Goal: Communication & Community: Answer question/provide support

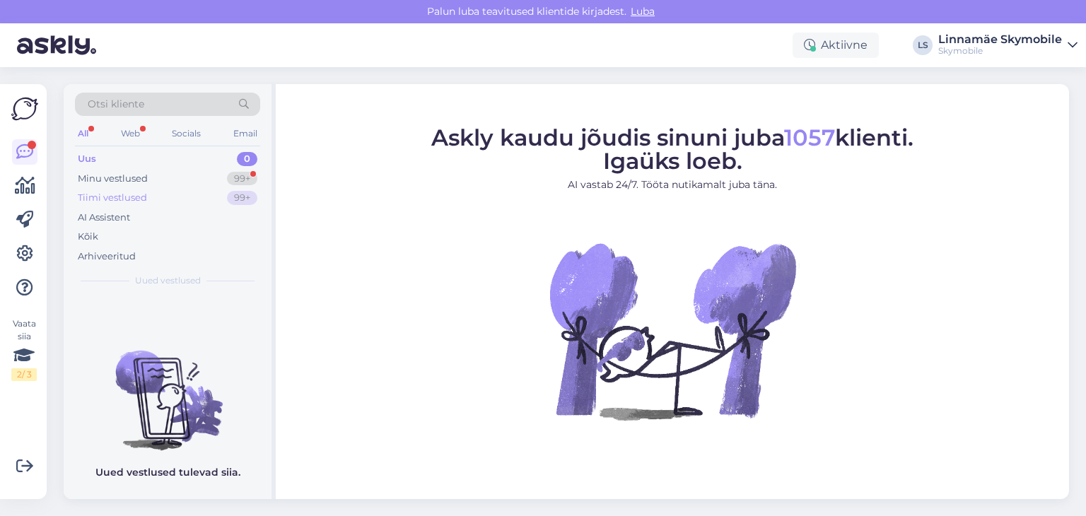
click at [189, 188] on div "Tiimi vestlused 99+" at bounding box center [167, 198] width 185 height 20
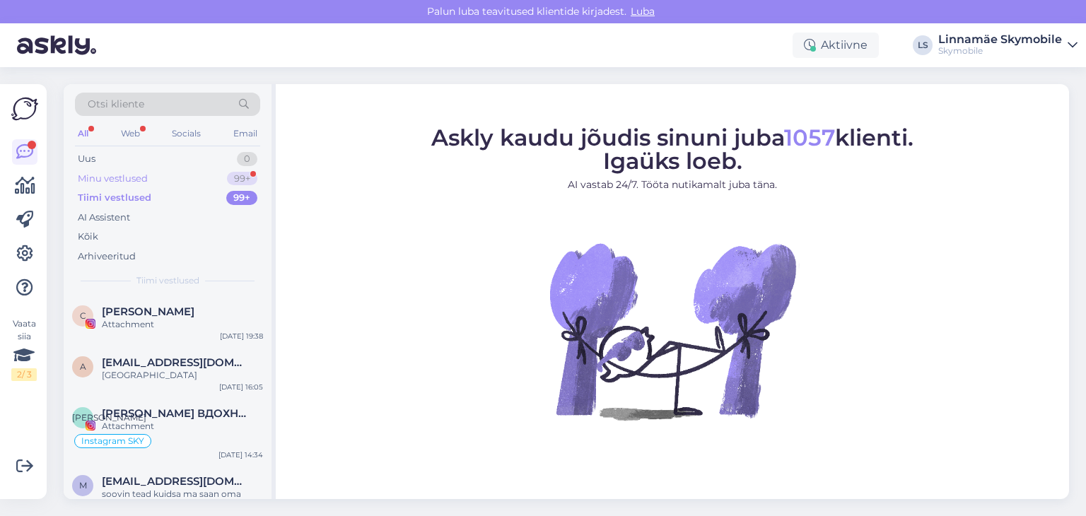
click at [158, 175] on div "Minu vestlused 99+" at bounding box center [167, 179] width 185 height 20
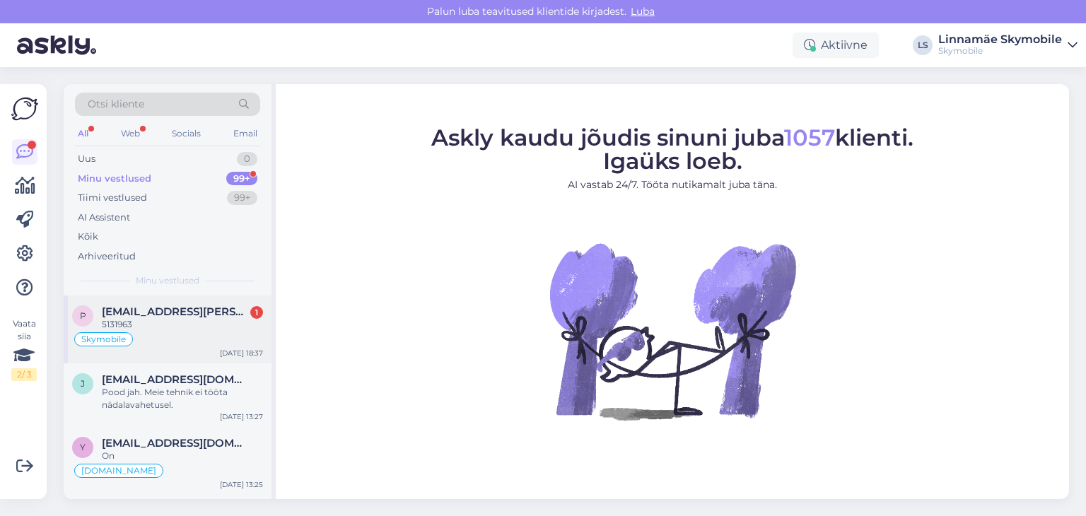
click at [228, 327] on div "5131963" at bounding box center [182, 324] width 161 height 13
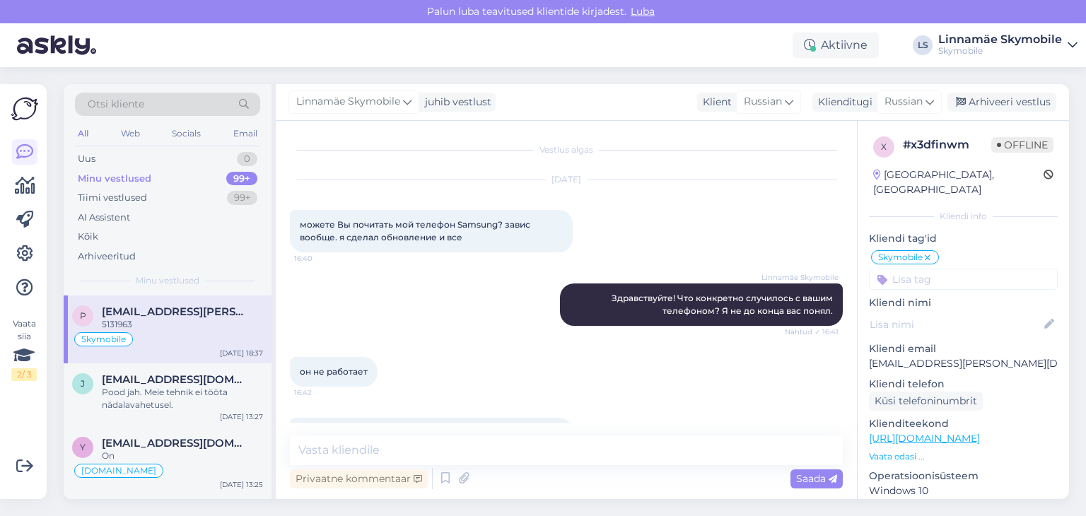
scroll to position [387, 0]
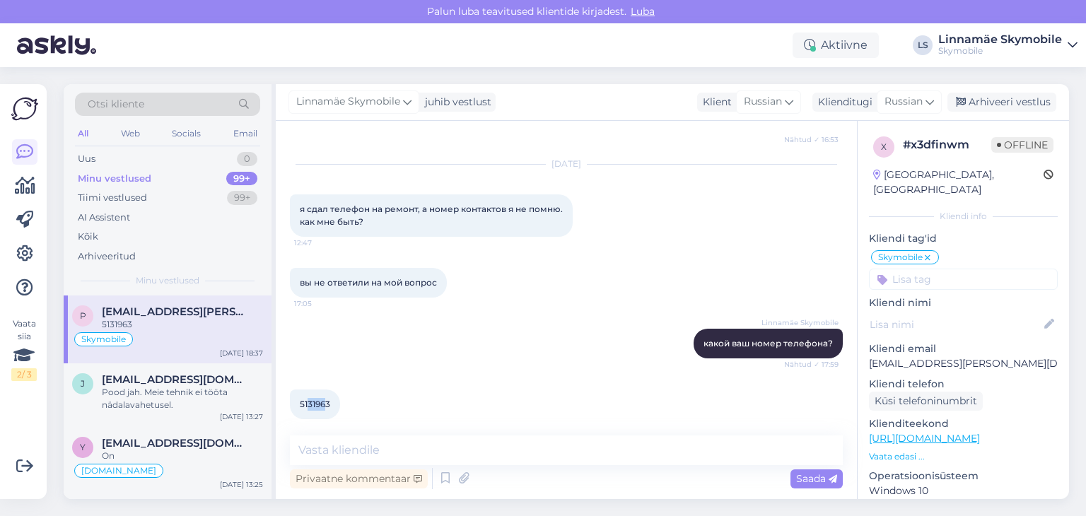
drag, startPoint x: 328, startPoint y: 391, endPoint x: 307, endPoint y: 394, distance: 21.5
click at [307, 399] on span "5131963" at bounding box center [315, 404] width 30 height 11
click at [341, 389] on div at bounding box center [346, 404] width 13 height 30
drag, startPoint x: 329, startPoint y: 392, endPoint x: 299, endPoint y: 396, distance: 30.0
click at [300, 399] on span "5131963" at bounding box center [315, 404] width 30 height 11
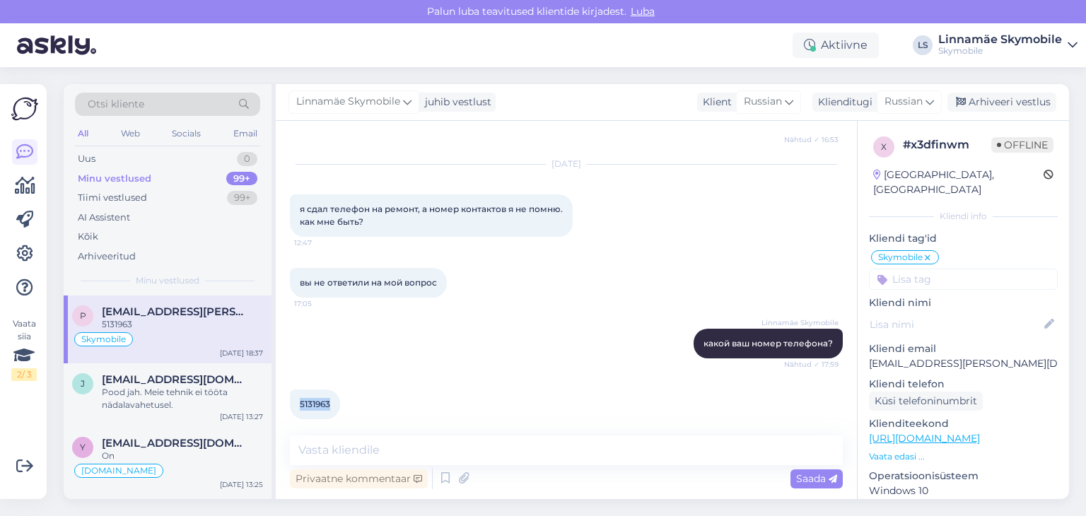
copy span "5131963"
click at [445, 347] on div "Linnamäe Skymobile какой ваш номер телефона? Nähtud ✓ 17:59" at bounding box center [566, 343] width 553 height 61
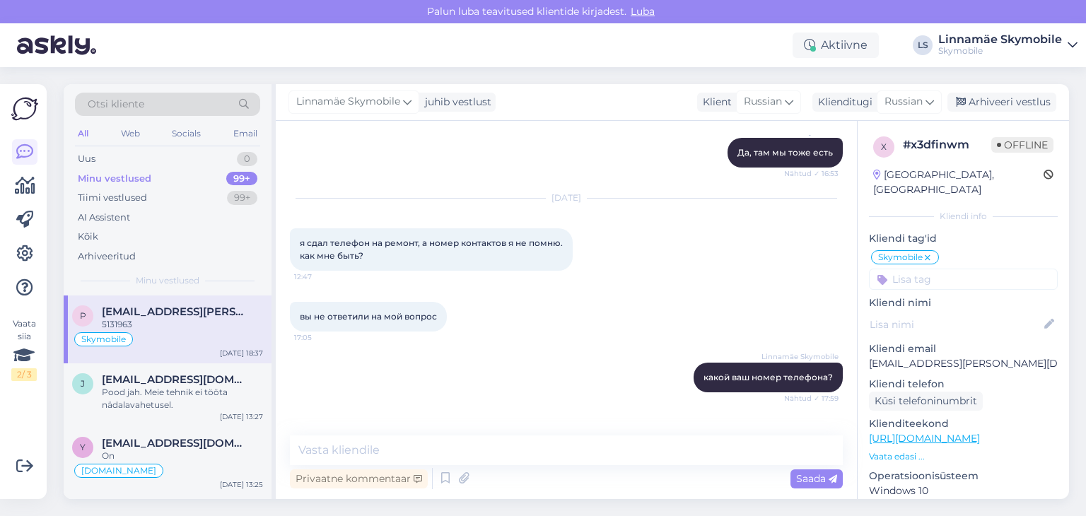
scroll to position [387, 0]
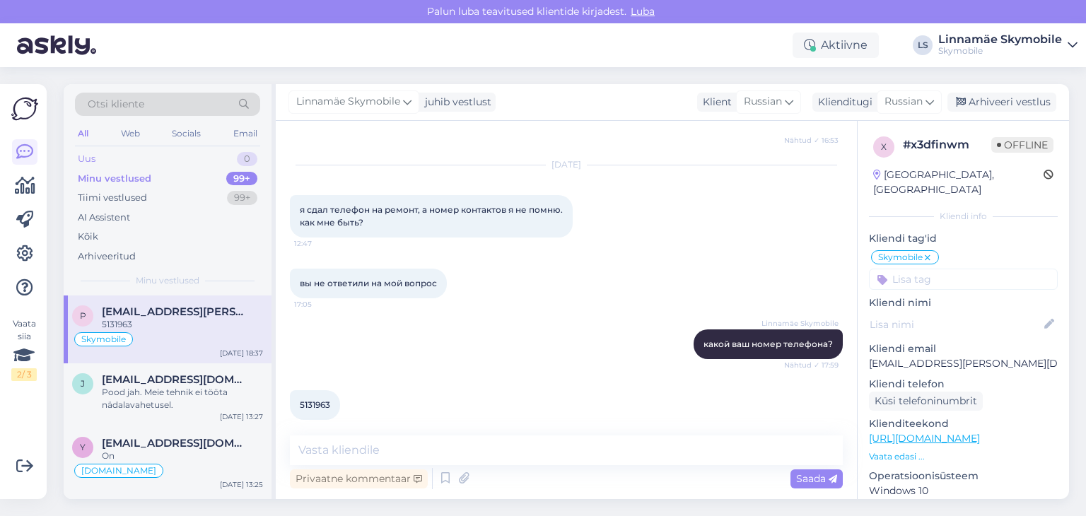
click at [102, 157] on div "Uus 0" at bounding box center [167, 159] width 185 height 20
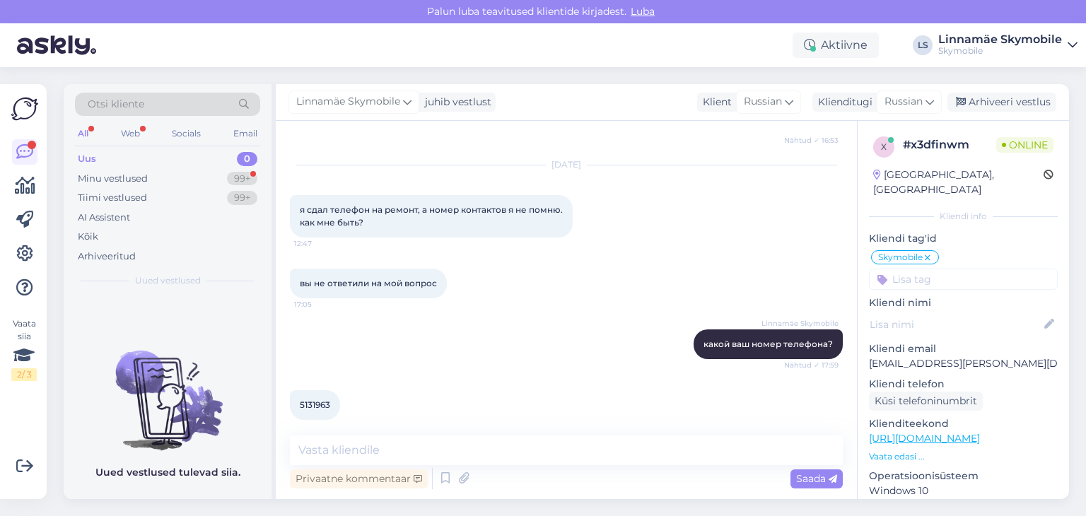
scroll to position [490, 0]
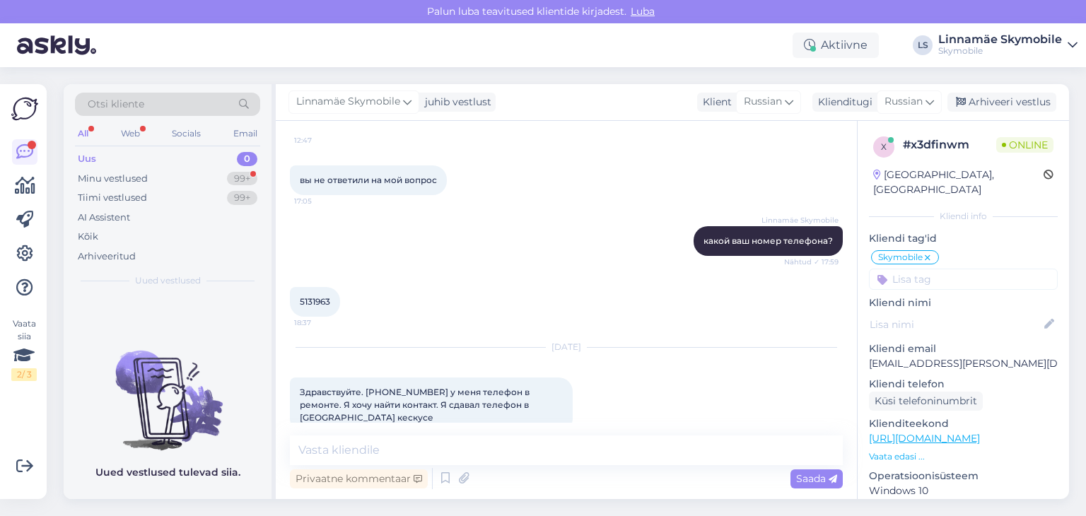
click at [515, 478] on div "Privaatne kommentaar Saada" at bounding box center [566, 478] width 553 height 27
click at [521, 478] on div "Privaatne kommentaar Saada" at bounding box center [566, 478] width 553 height 27
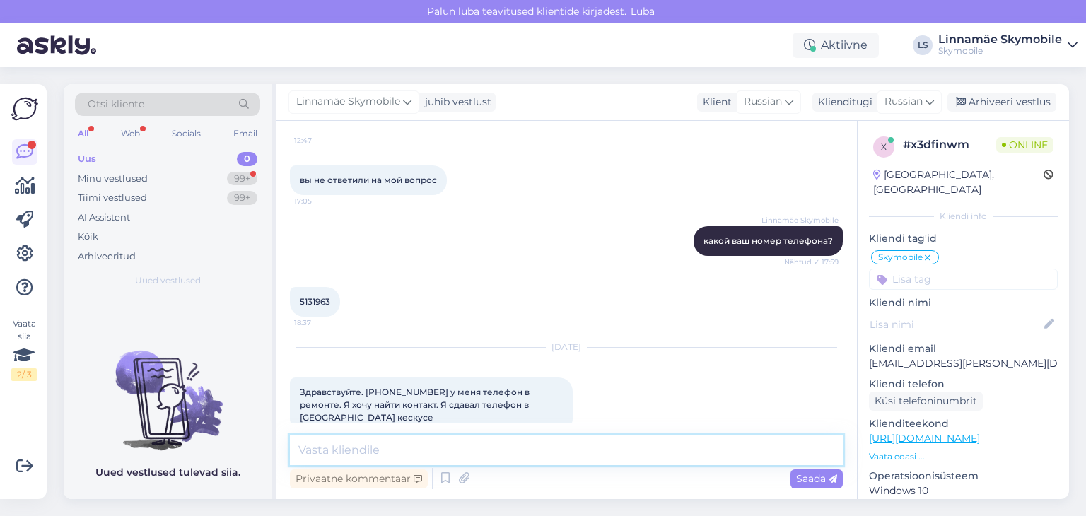
click at [515, 450] on textarea at bounding box center [566, 450] width 553 height 30
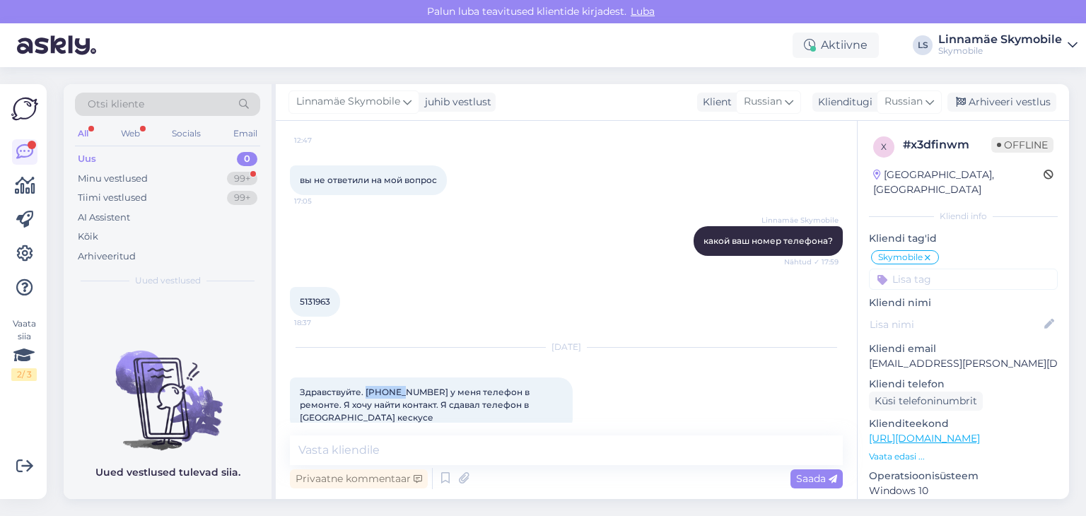
drag, startPoint x: 395, startPoint y: 375, endPoint x: 365, endPoint y: 380, distance: 30.7
click at [365, 387] on span "Здравствуйте. [PHONE_NUMBER] у меня телефон в ремонте. Я хочу найти контакт. Я …" at bounding box center [416, 405] width 232 height 36
copy span "5131963"
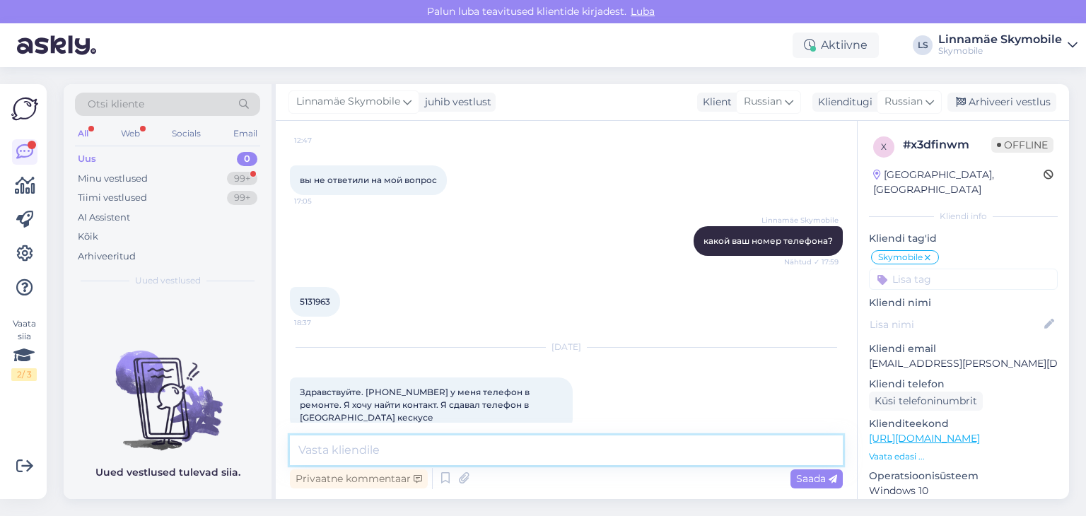
click at [527, 453] on textarea at bounding box center [566, 450] width 553 height 30
click at [396, 451] on textarea at bounding box center [566, 450] width 553 height 30
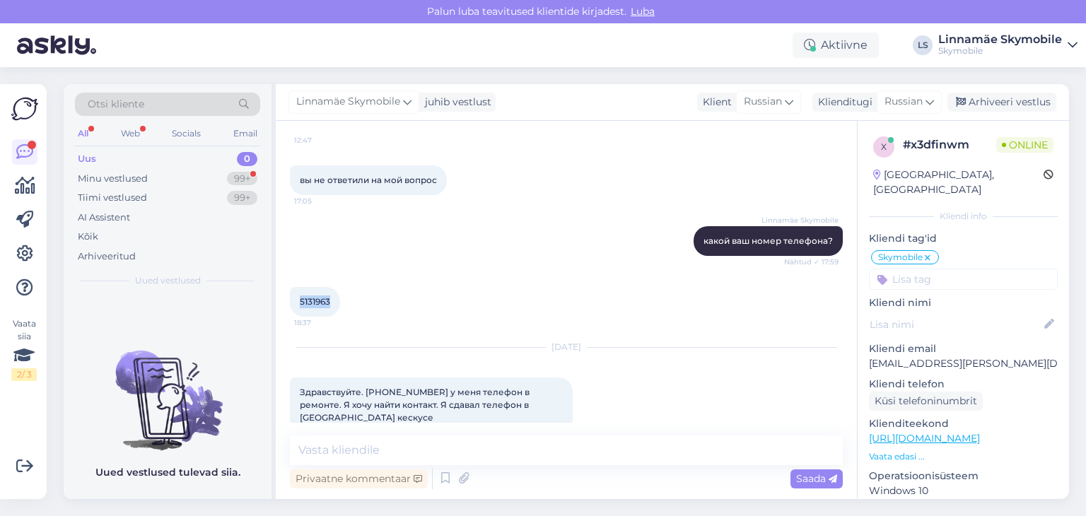
drag, startPoint x: 299, startPoint y: 286, endPoint x: 336, endPoint y: 285, distance: 36.8
click at [336, 287] on div "5131963 18:37" at bounding box center [315, 302] width 50 height 30
copy span "5131963"
click at [492, 470] on div "Privaatne kommentaar Saada" at bounding box center [566, 478] width 553 height 27
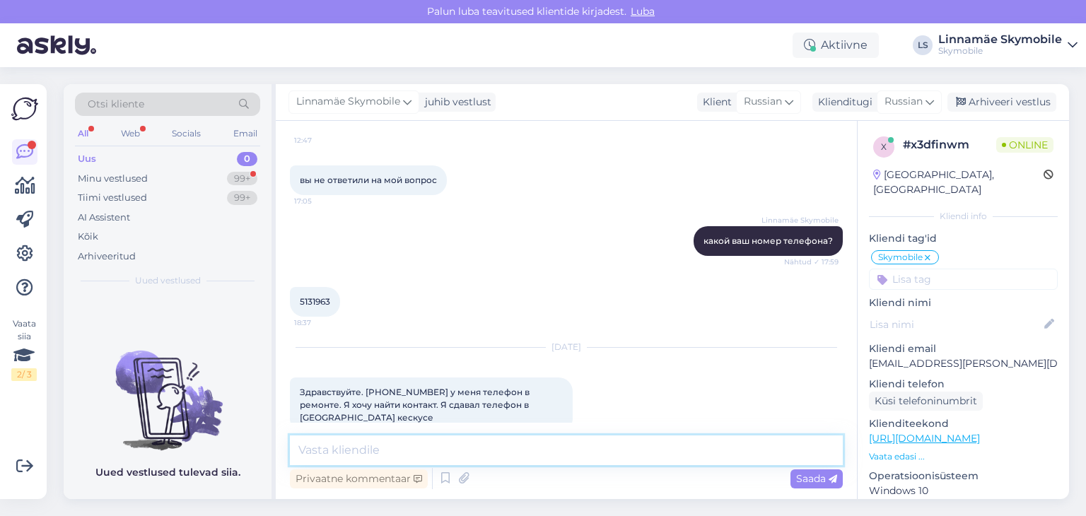
click at [481, 452] on textarea at bounding box center [566, 450] width 553 height 30
click at [478, 447] on textarea "Здравсту" at bounding box center [566, 450] width 553 height 30
click at [475, 445] on textarea "Здравстуйте." at bounding box center [566, 450] width 553 height 30
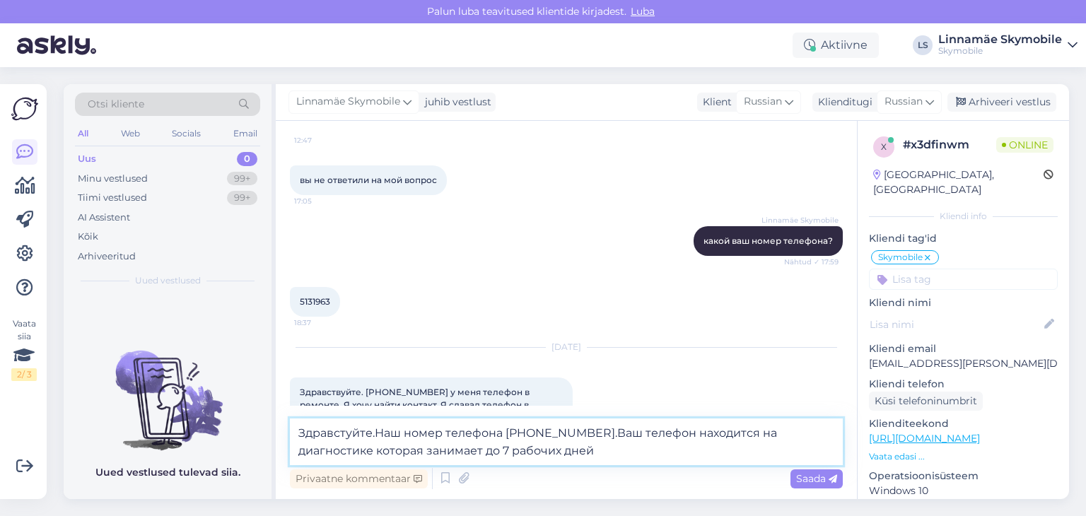
type textarea "Здравстуйте.Наш номер телефона [PHONE_NUMBER].Ваш телефон находится на диагност…"
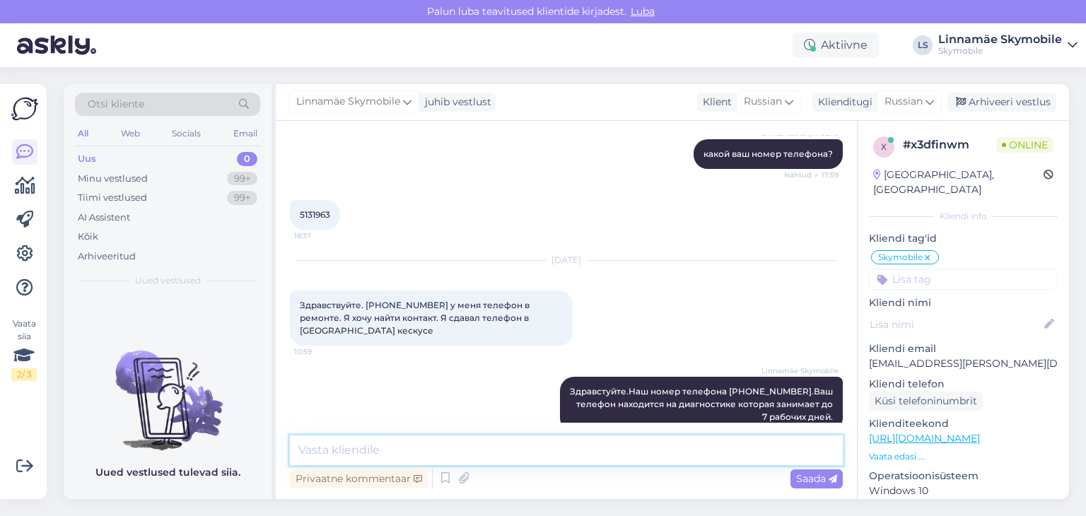
scroll to position [576, 0]
click at [539, 452] on textarea at bounding box center [566, 450] width 553 height 30
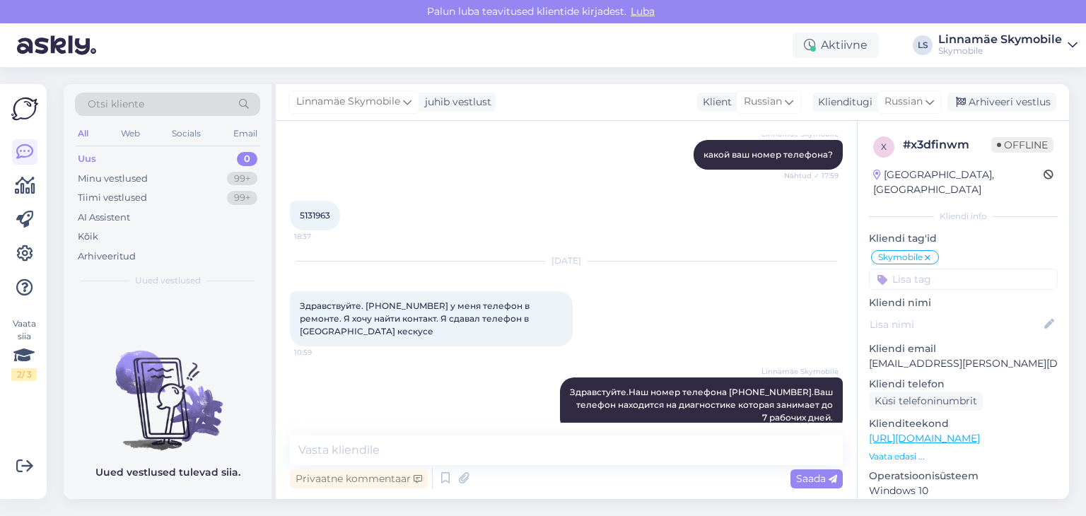
click at [102, 153] on div "Uus 0" at bounding box center [167, 159] width 185 height 20
